Goal: Transaction & Acquisition: Book appointment/travel/reservation

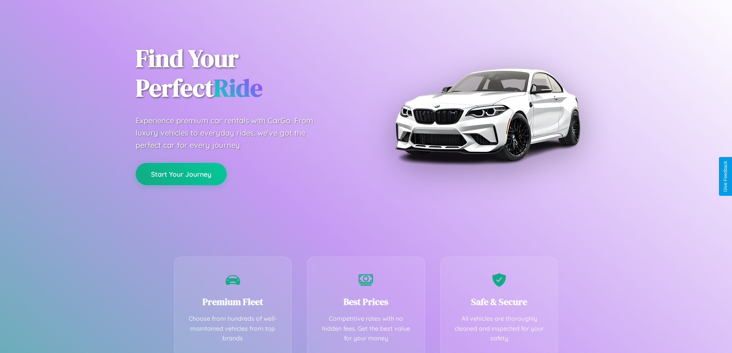
scroll to position [151, 0]
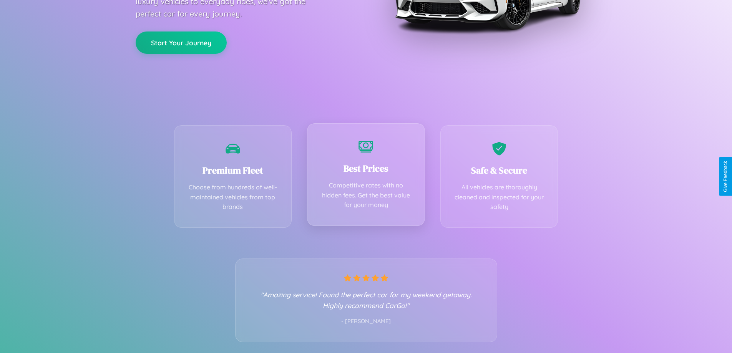
click at [366, 176] on div "Best Prices Competitive rates with no hidden fees. Get the best value for your …" at bounding box center [366, 174] width 118 height 103
click at [181, 42] on button "Start Your Journey" at bounding box center [181, 42] width 91 height 22
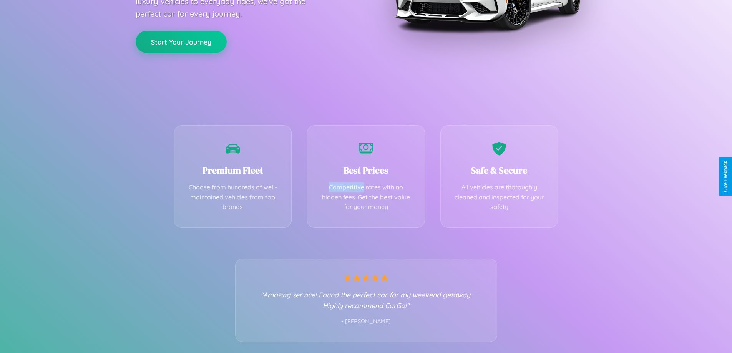
click at [181, 42] on button "Start Your Journey" at bounding box center [181, 42] width 91 height 22
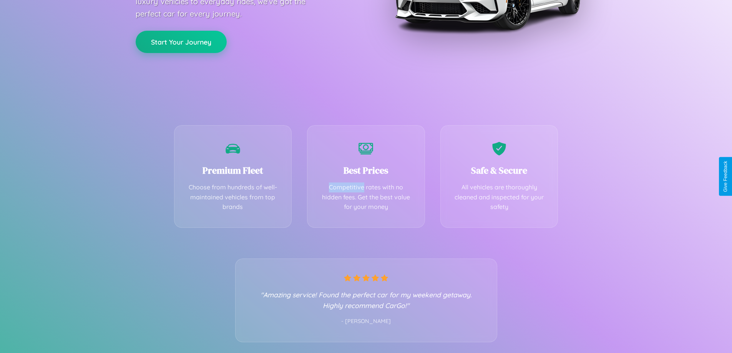
click at [181, 42] on button "Start Your Journey" at bounding box center [181, 42] width 91 height 22
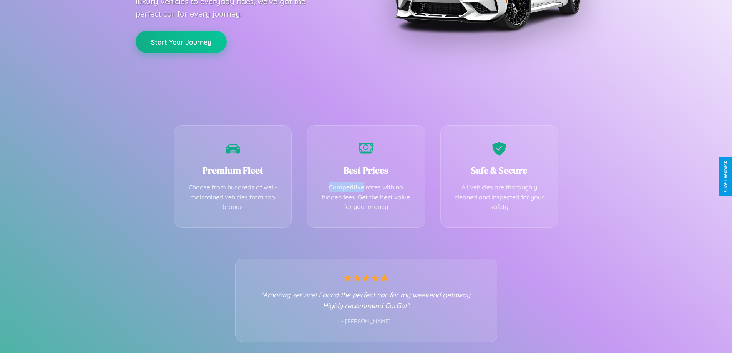
click at [181, 42] on button "Start Your Journey" at bounding box center [181, 42] width 91 height 22
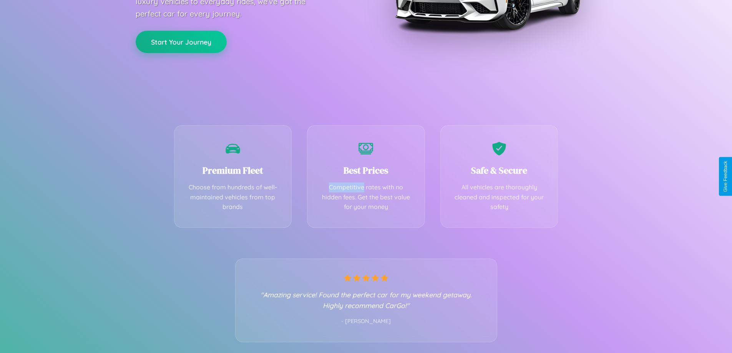
click at [181, 42] on button "Start Your Journey" at bounding box center [181, 42] width 91 height 22
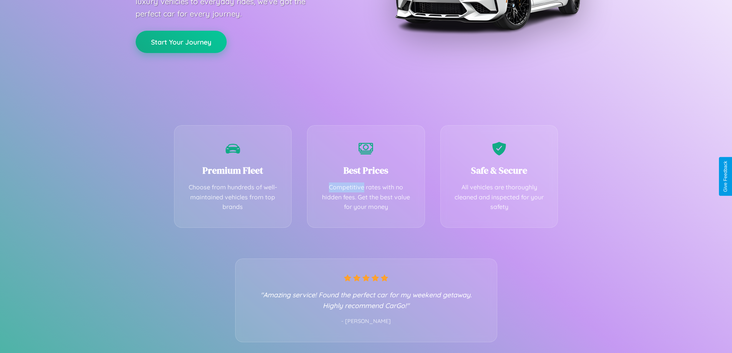
click at [181, 42] on button "Start Your Journey" at bounding box center [181, 42] width 91 height 22
